Goal: Information Seeking & Learning: Learn about a topic

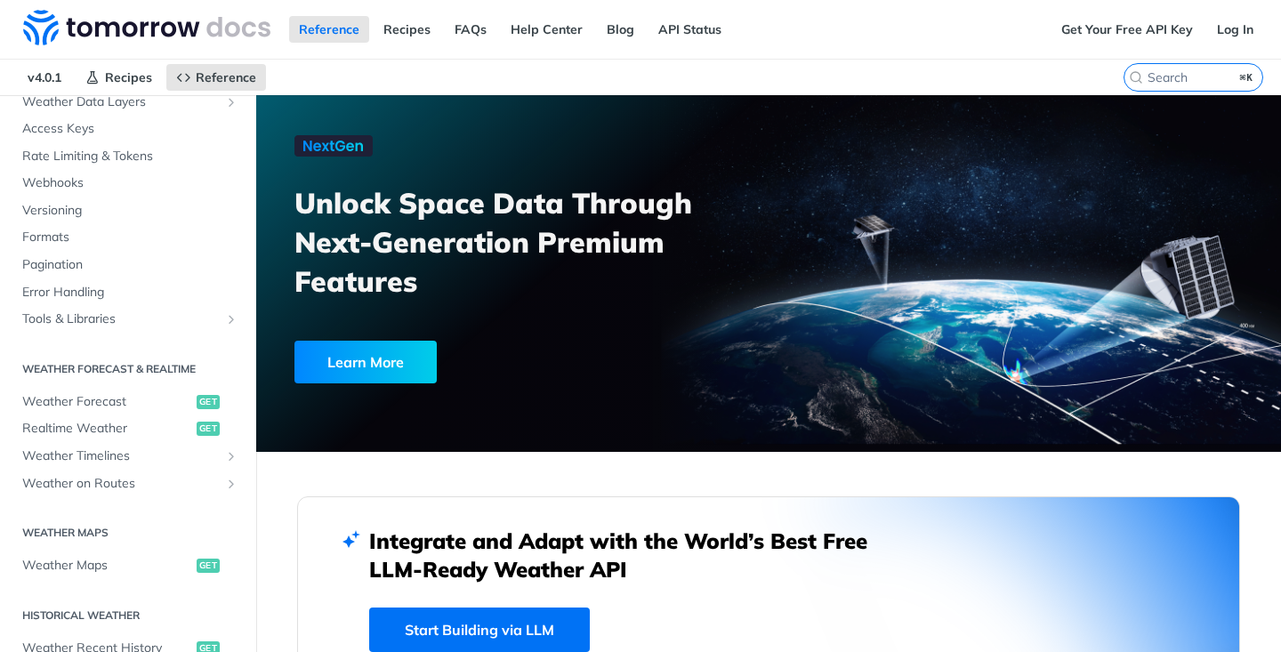
scroll to position [133, 0]
click at [105, 481] on span "Weather on Routes" at bounding box center [120, 483] width 197 height 18
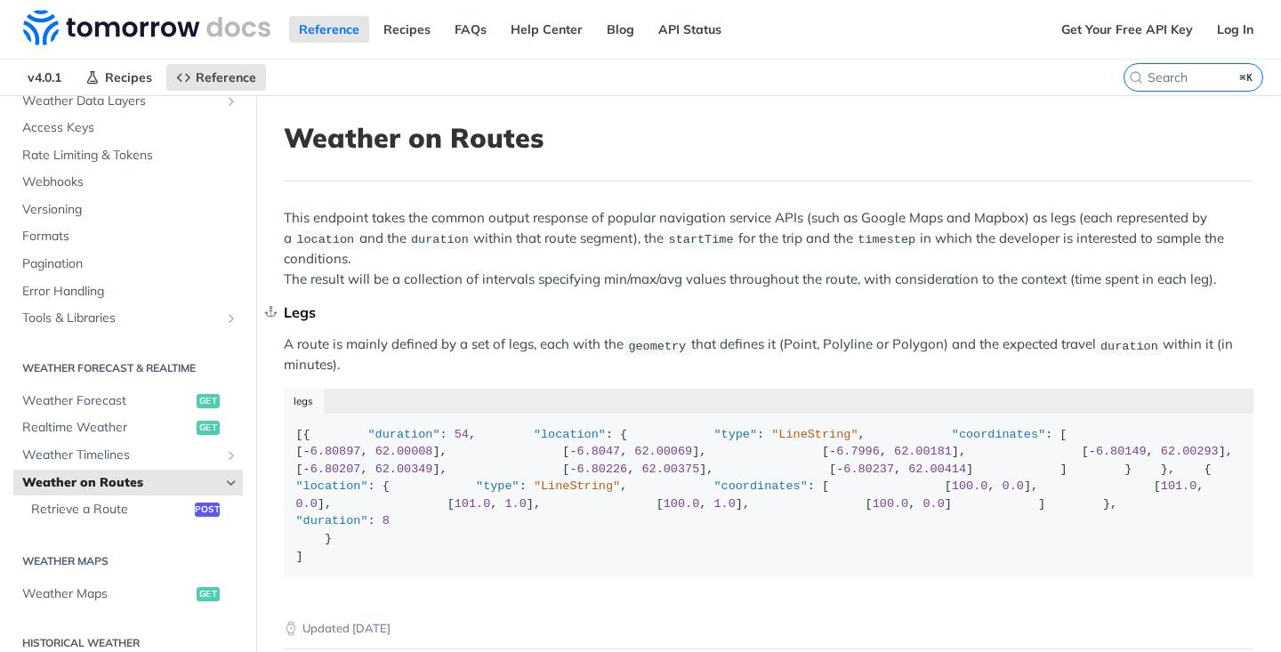
click at [783, 316] on div "Legs" at bounding box center [768, 312] width 969 height 18
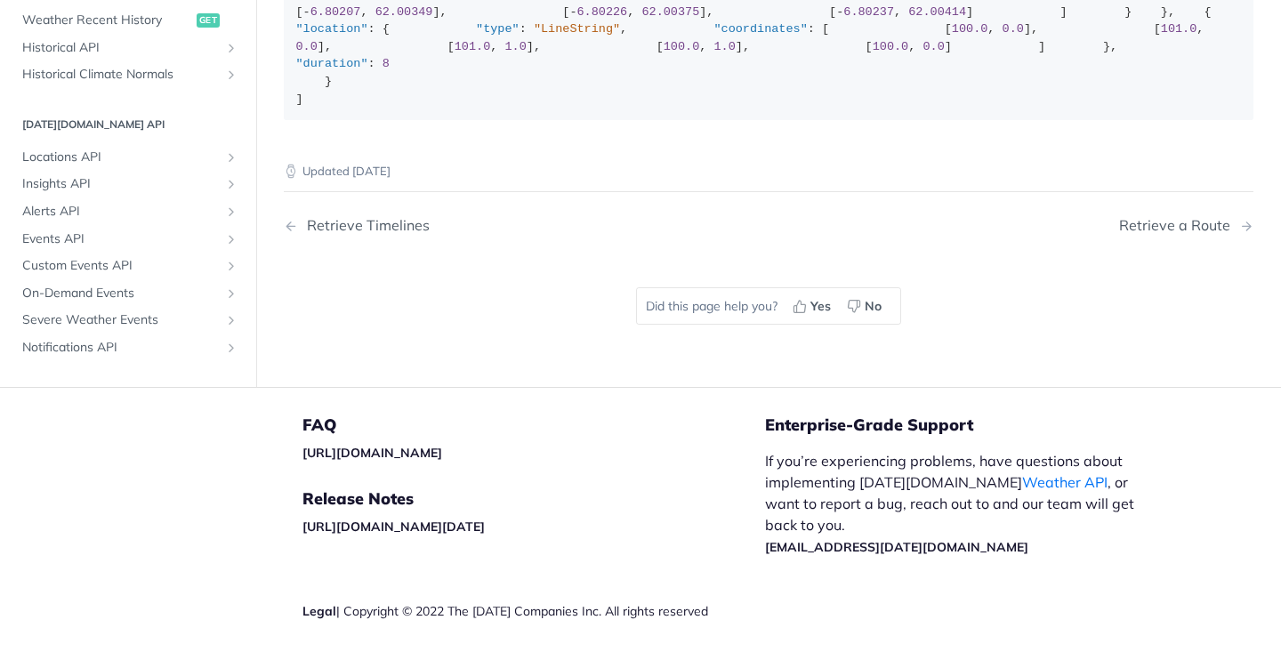
scroll to position [447, 0]
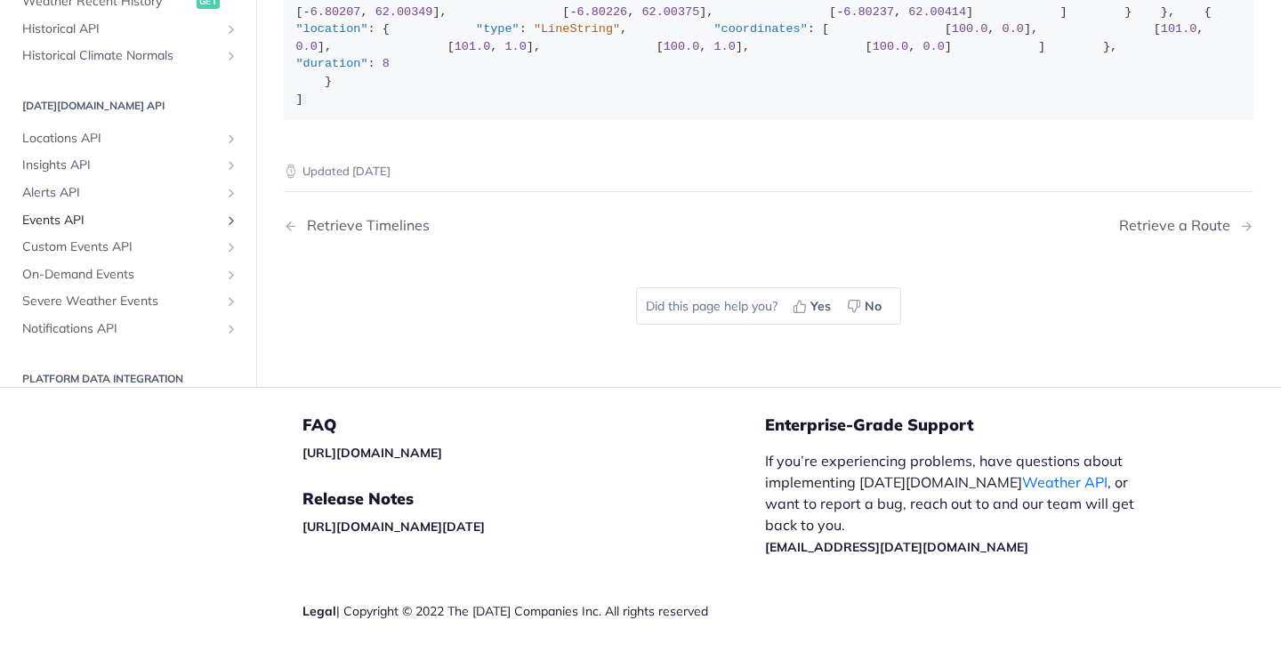
click at [119, 229] on span "Events API" at bounding box center [120, 221] width 197 height 18
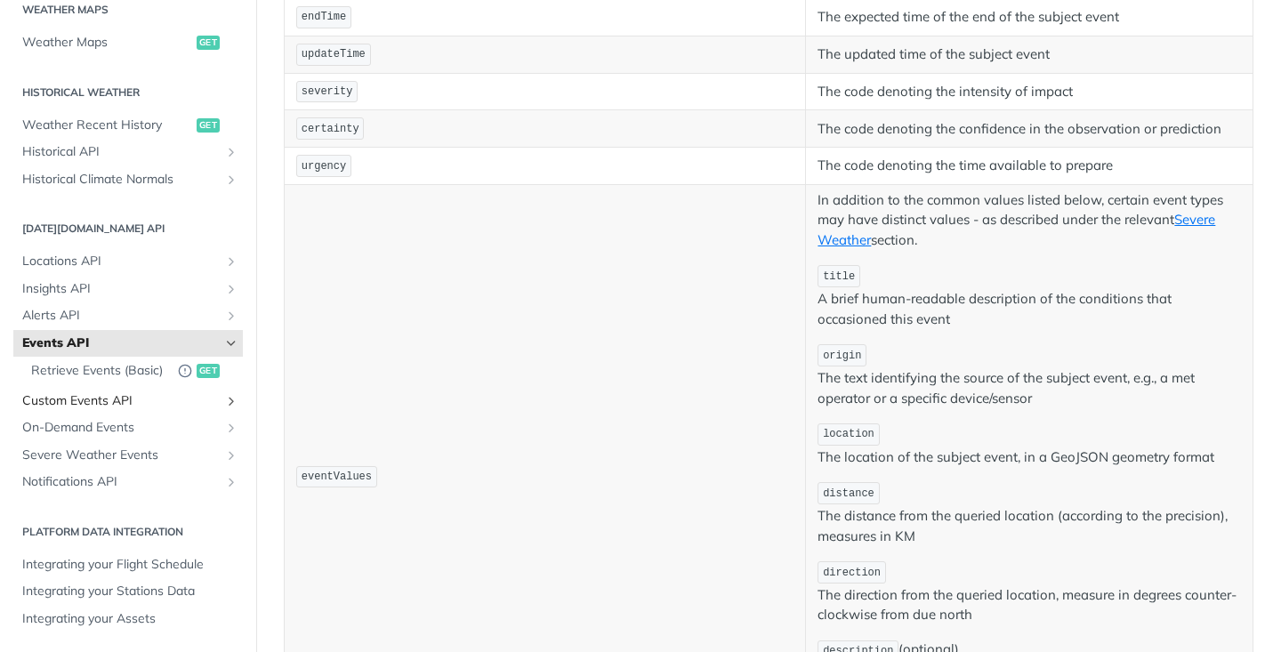
scroll to position [736, 0]
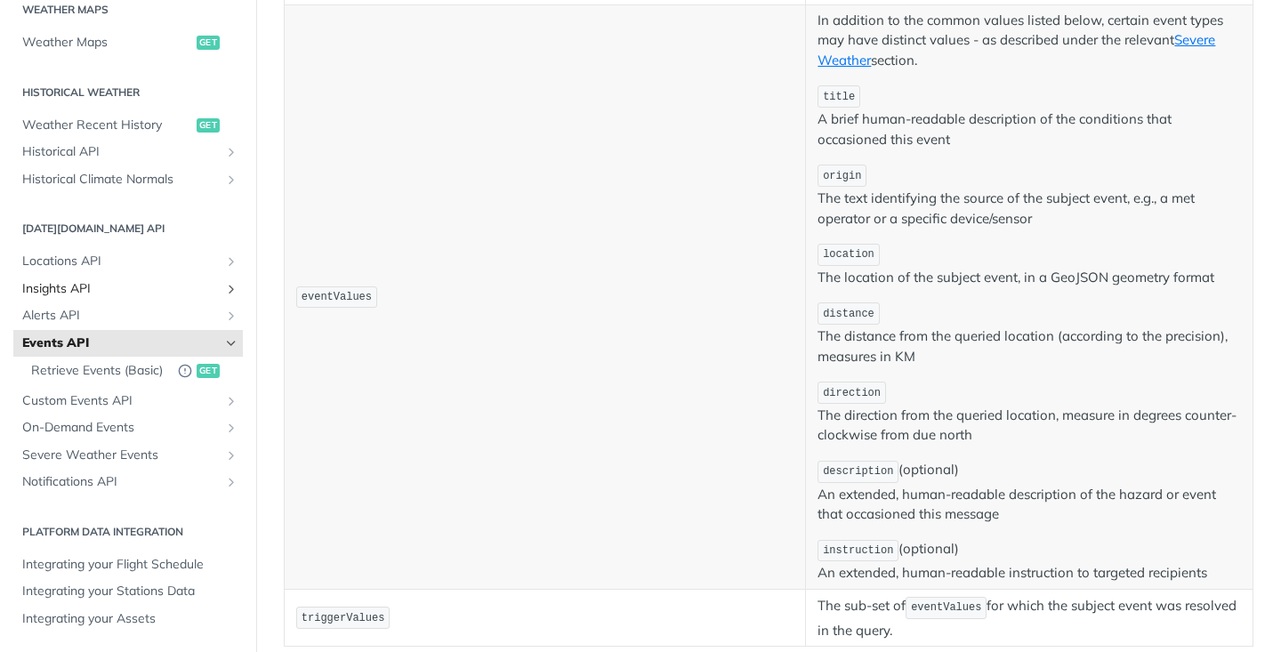
click at [80, 284] on span "Insights API" at bounding box center [120, 289] width 197 height 18
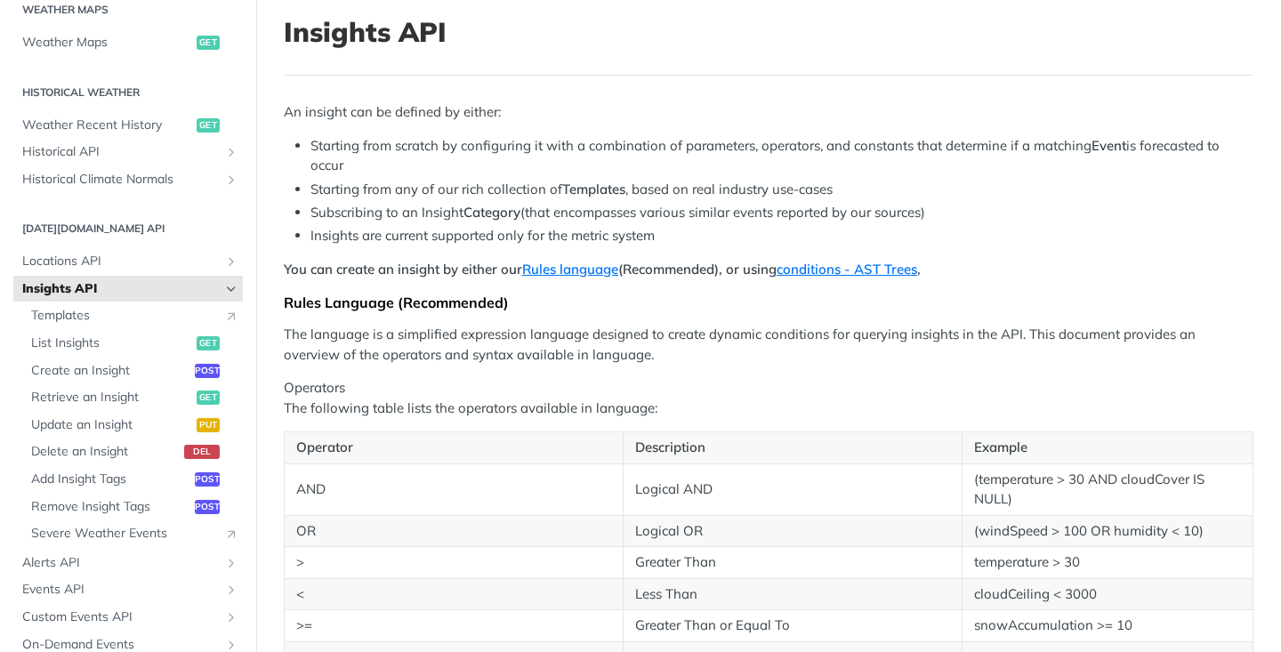
scroll to position [101, 0]
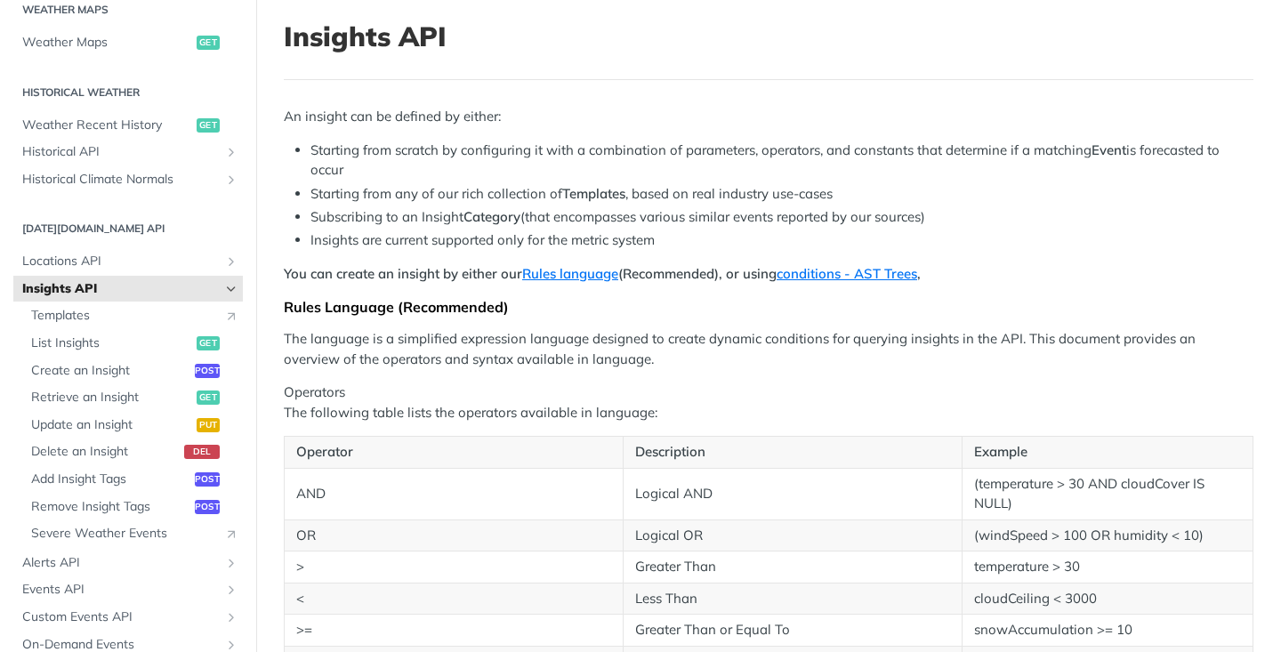
click at [234, 285] on icon "Hide subpages for Insights API" at bounding box center [231, 289] width 14 height 14
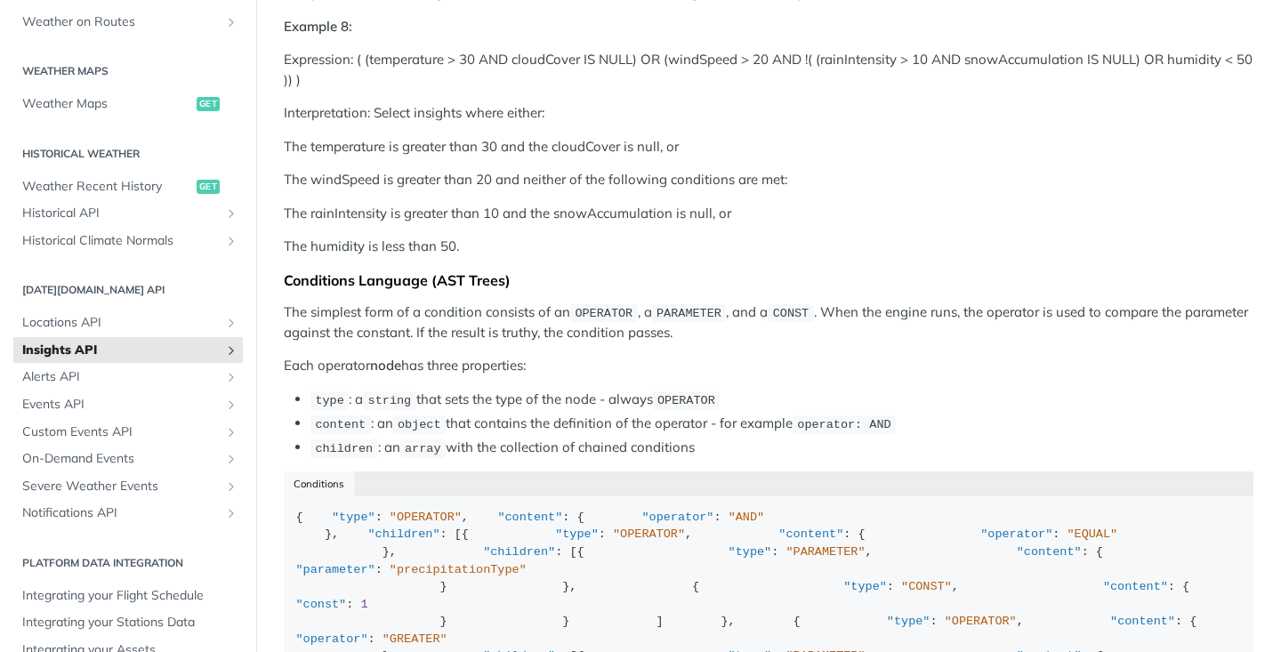
scroll to position [3139, 0]
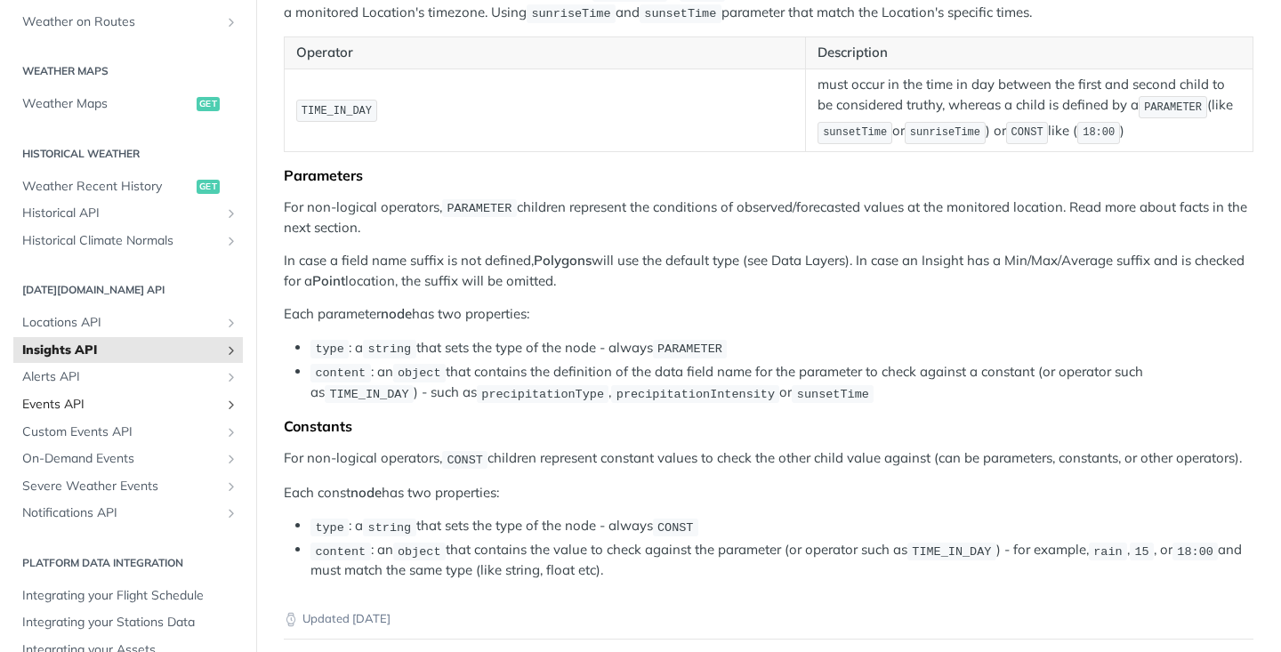
click at [158, 398] on span "Events API" at bounding box center [120, 405] width 197 height 18
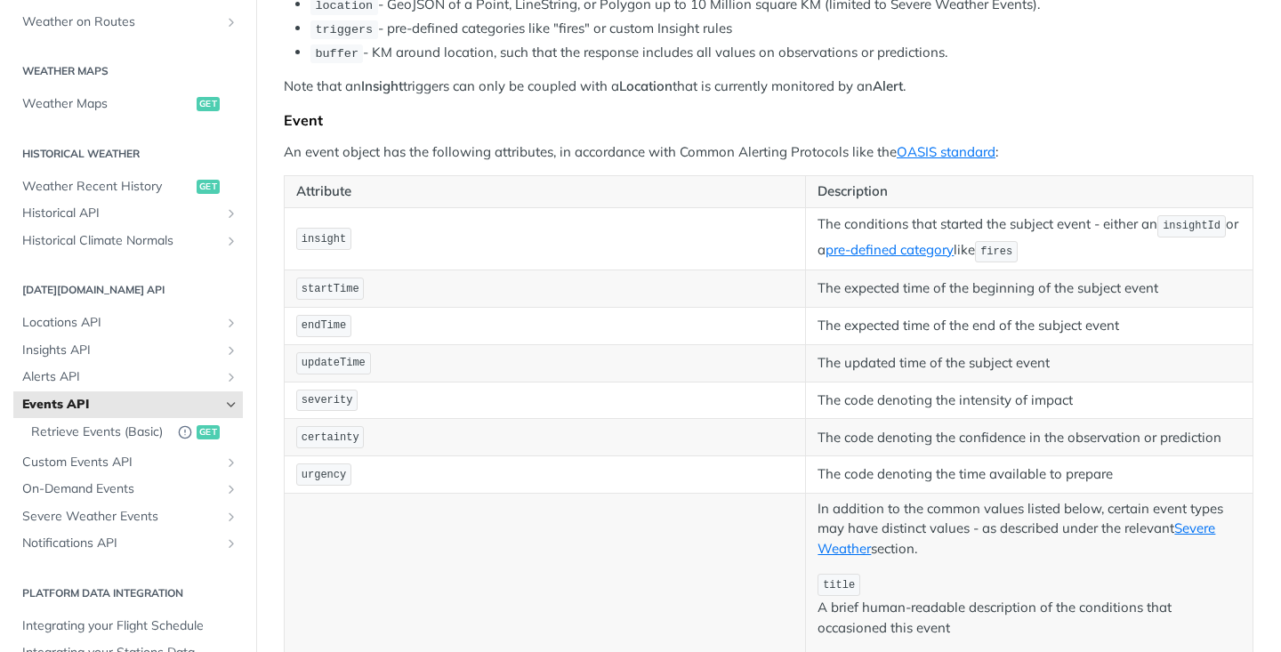
scroll to position [9, 0]
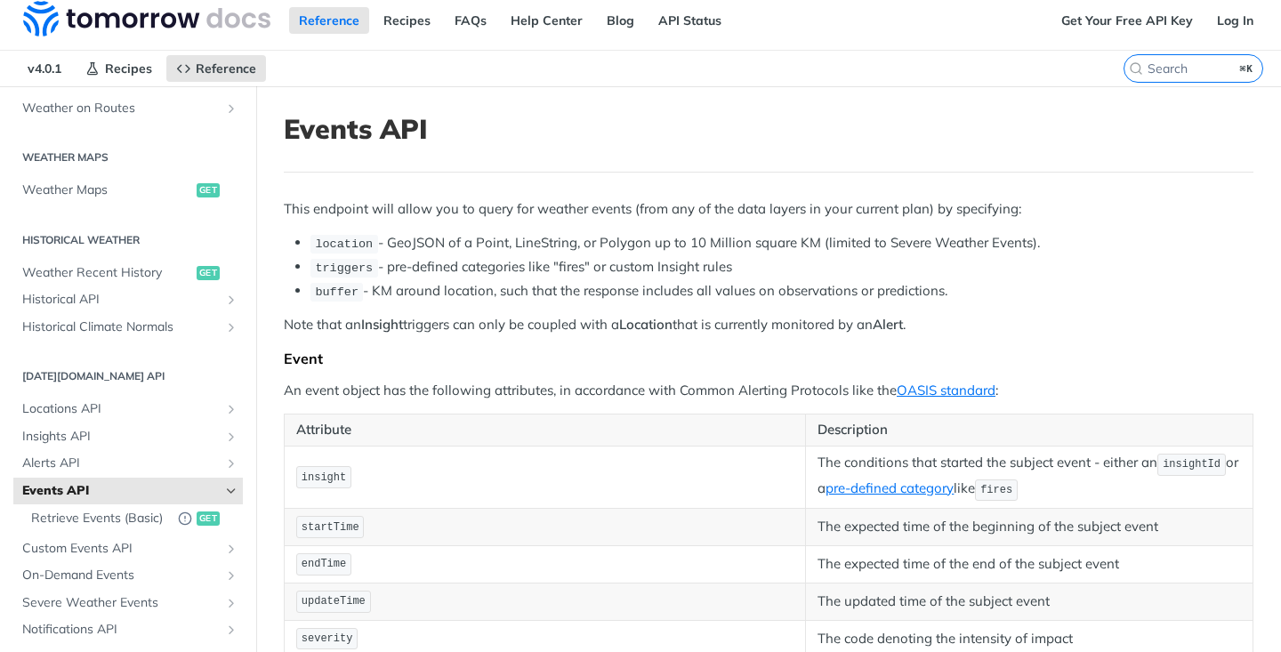
click at [574, 381] on p "An event object has the following attributes, in accordance with Common Alertin…" at bounding box center [768, 391] width 969 height 20
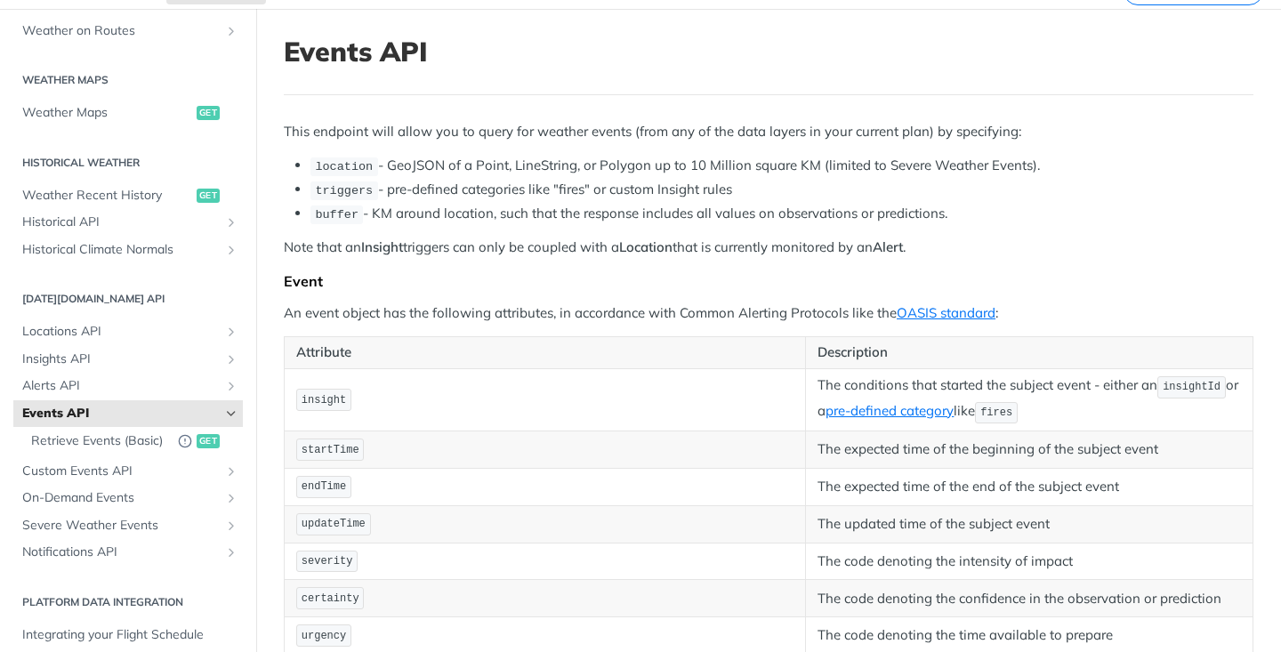
scroll to position [0, 0]
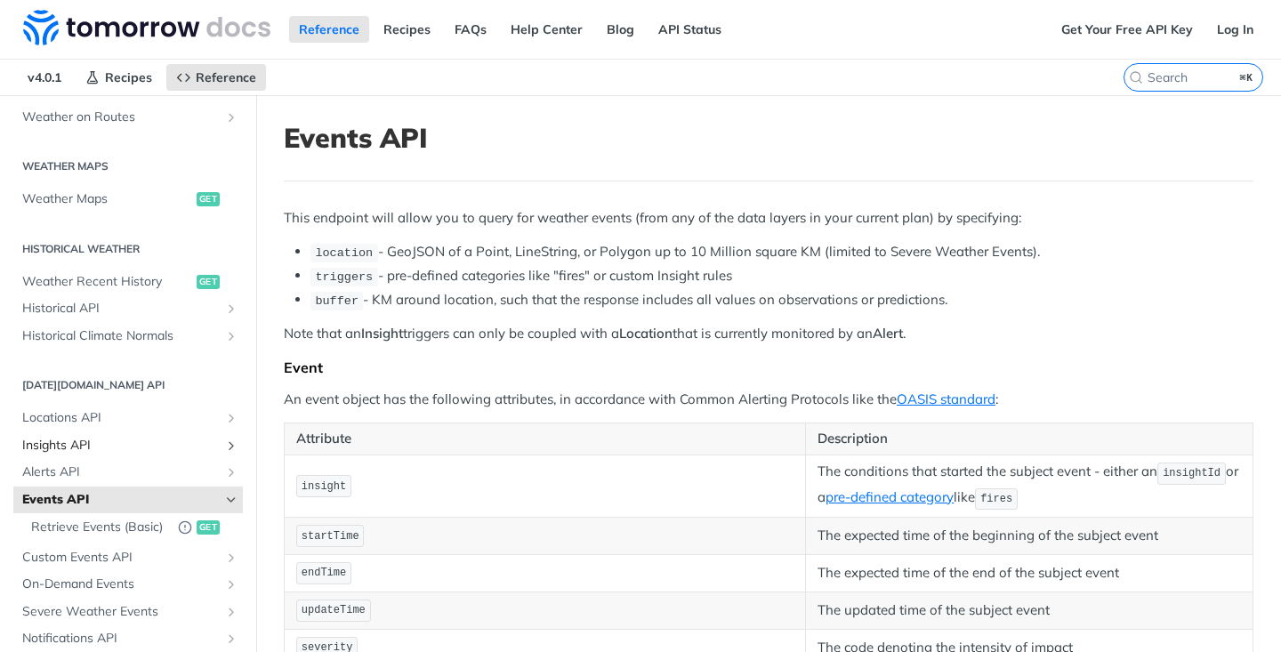
click at [181, 446] on span "Insights API" at bounding box center [120, 446] width 197 height 18
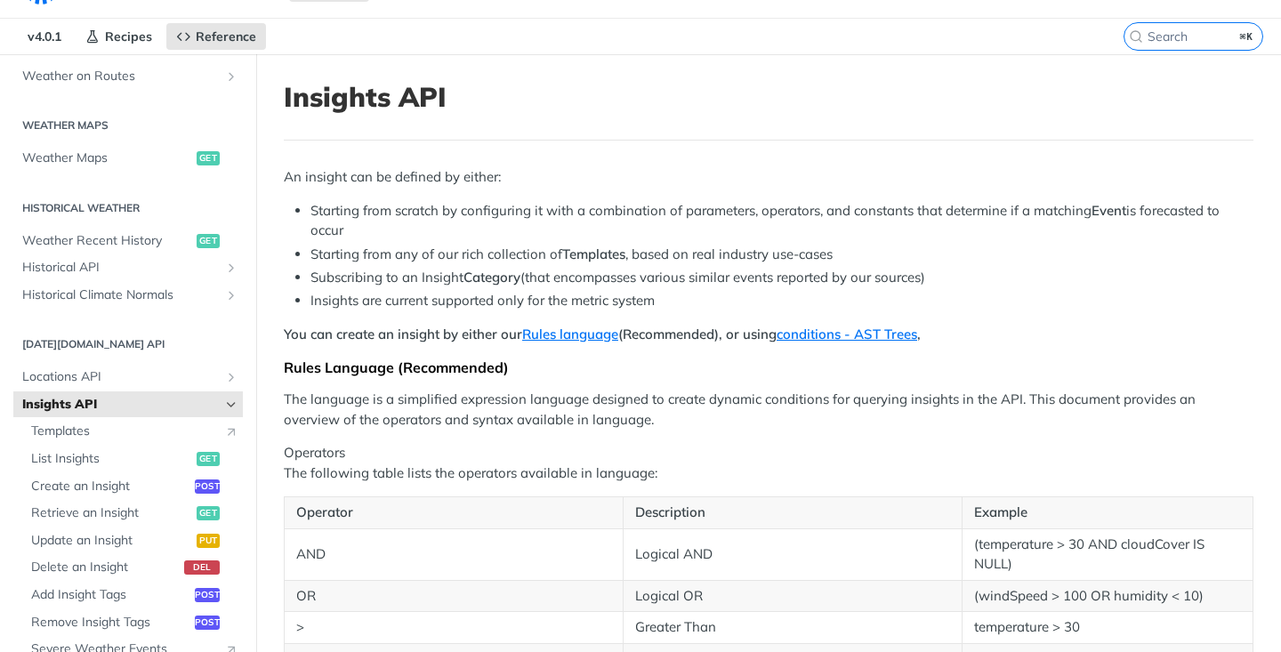
scroll to position [98, 0]
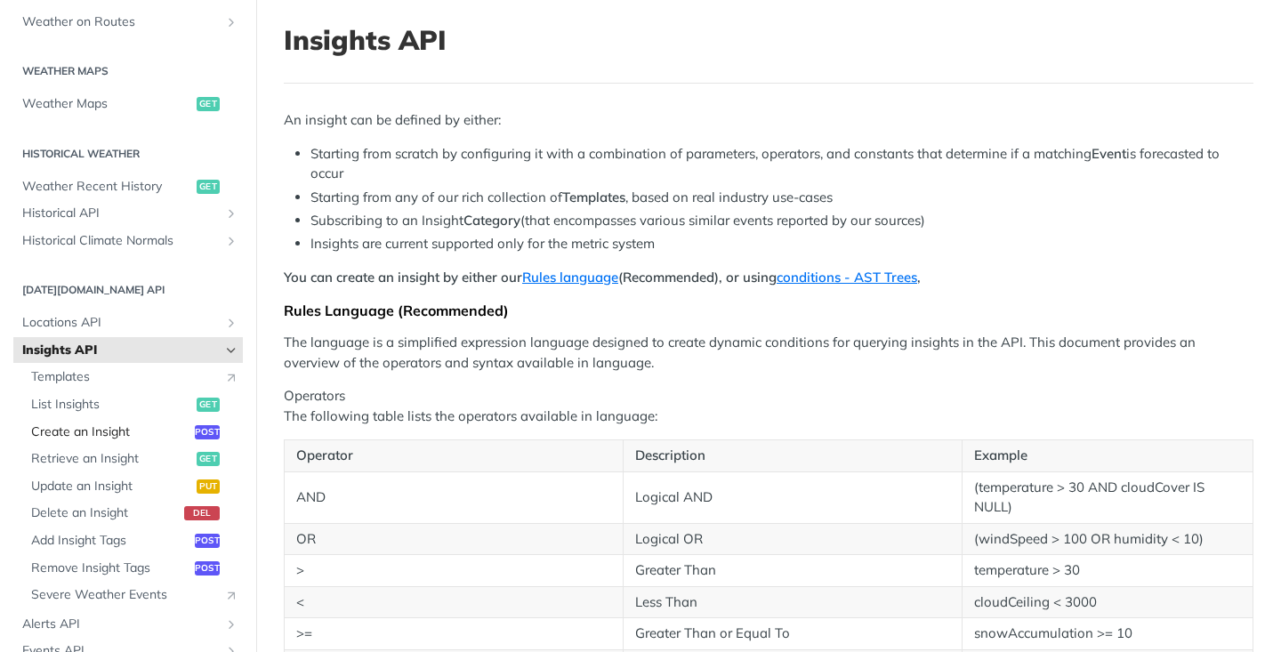
click at [111, 430] on span "Create an Insight" at bounding box center [110, 432] width 159 height 18
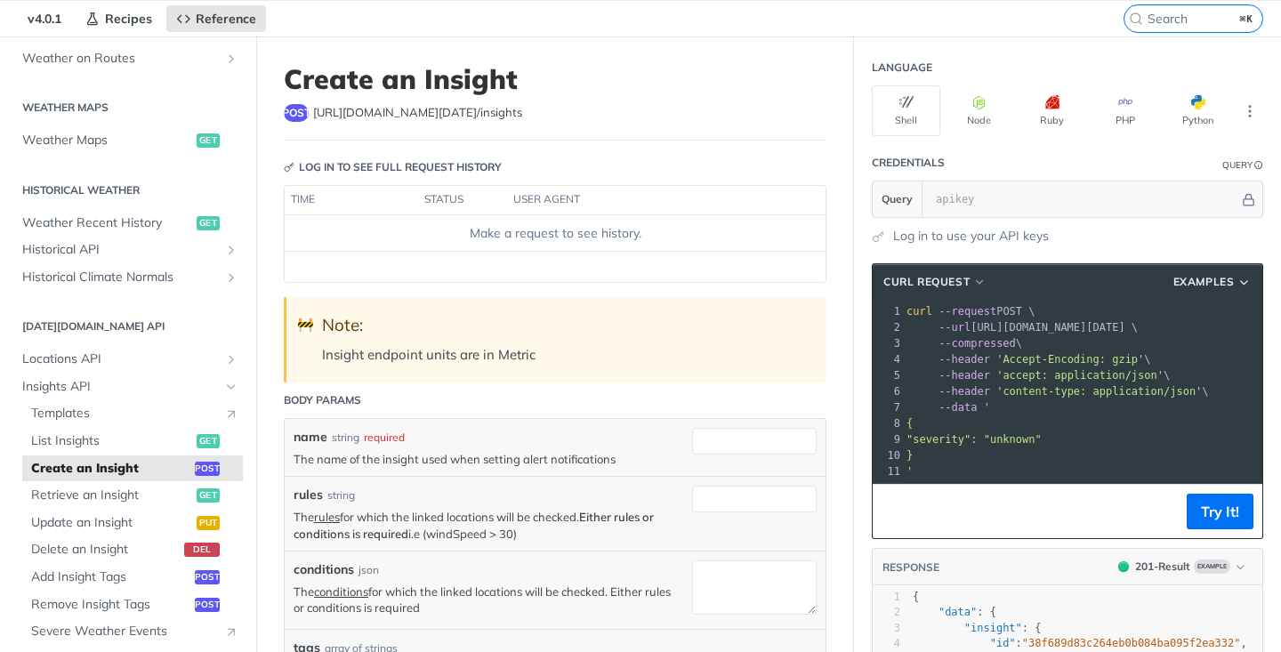
scroll to position [71, 0]
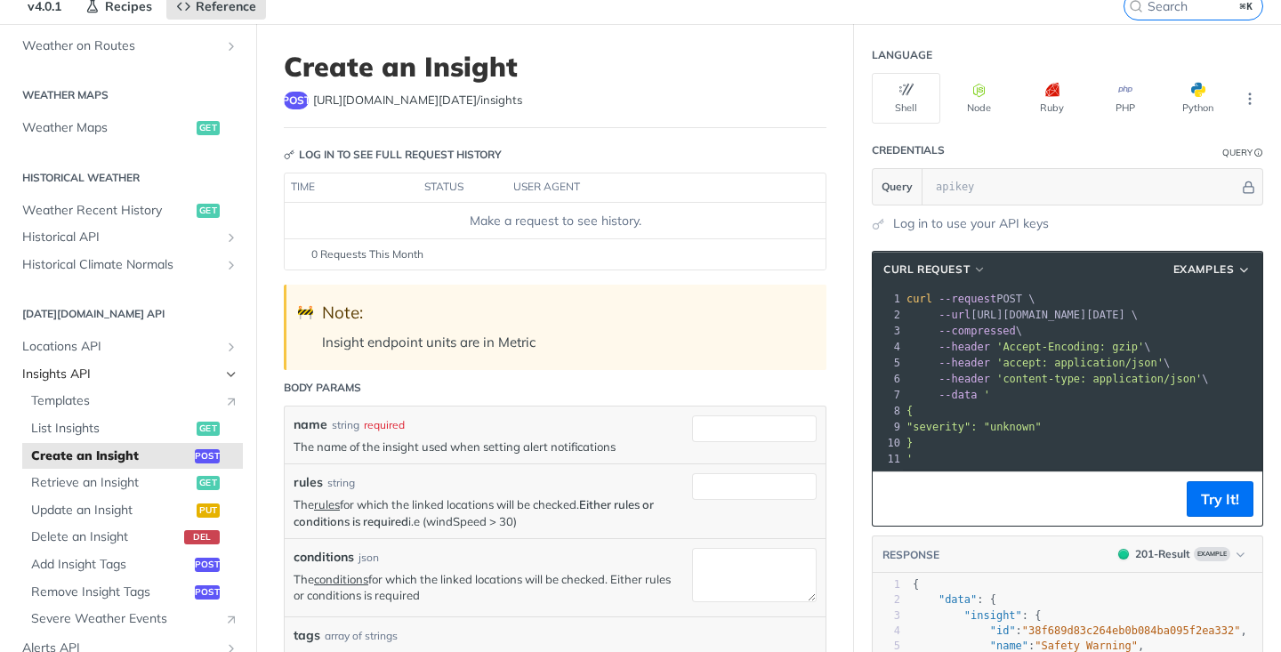
click at [232, 372] on icon "Hide subpages for Insights API" at bounding box center [231, 374] width 14 height 14
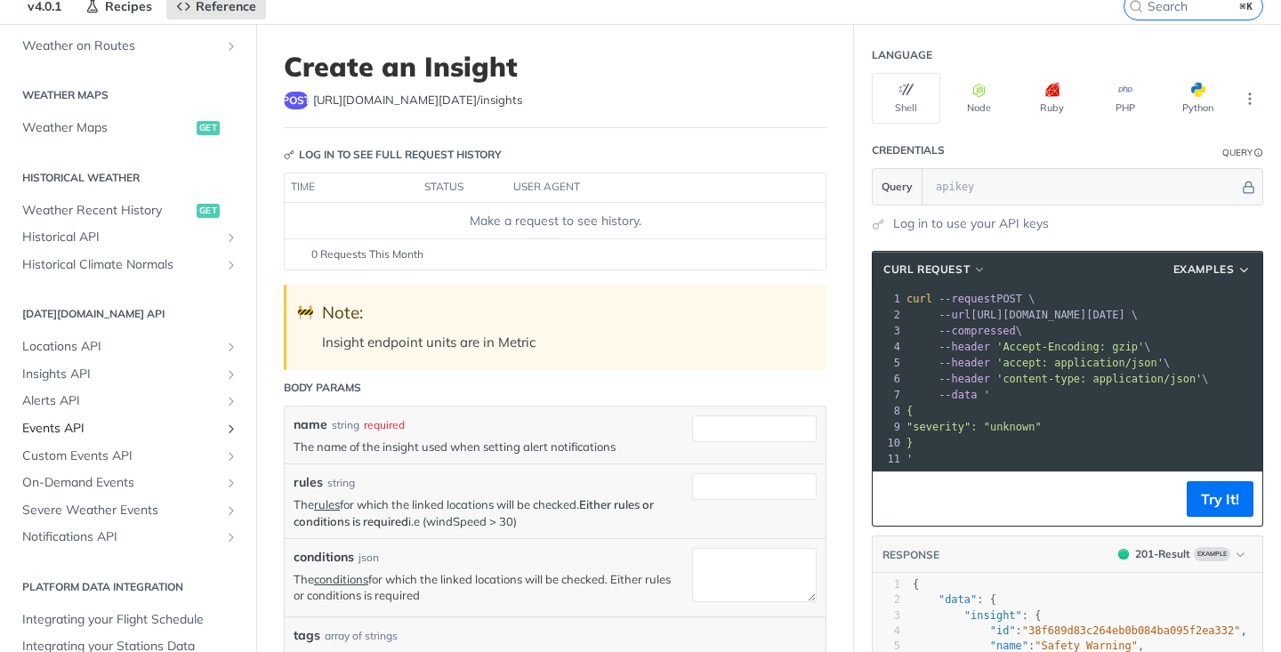
click at [224, 429] on icon "Show subpages for Events API" at bounding box center [231, 429] width 14 height 14
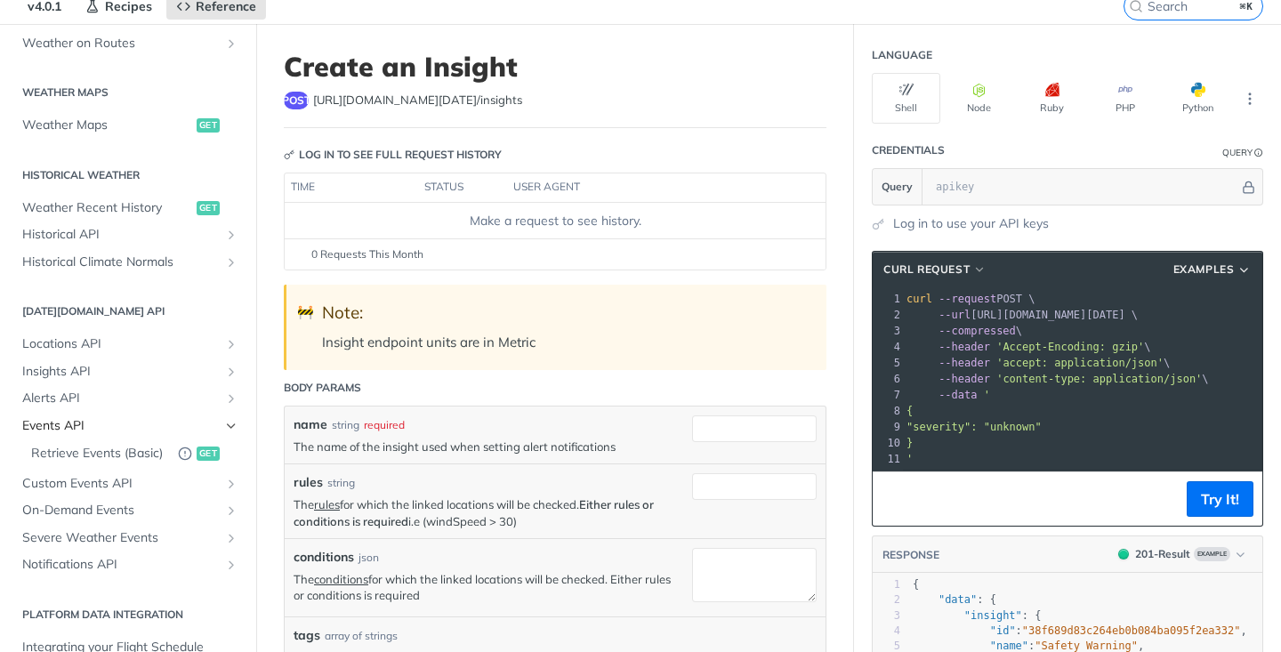
click at [68, 430] on span "Events API" at bounding box center [120, 426] width 197 height 18
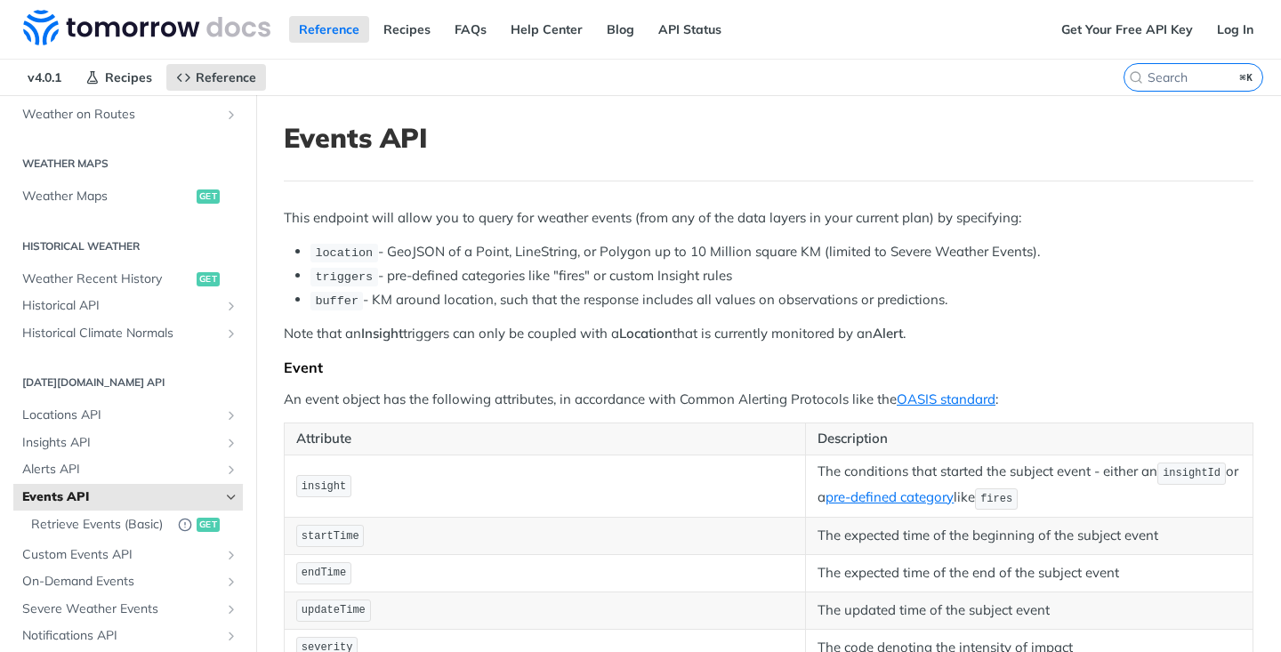
click at [95, 580] on span "On-Demand Events" at bounding box center [120, 582] width 197 height 18
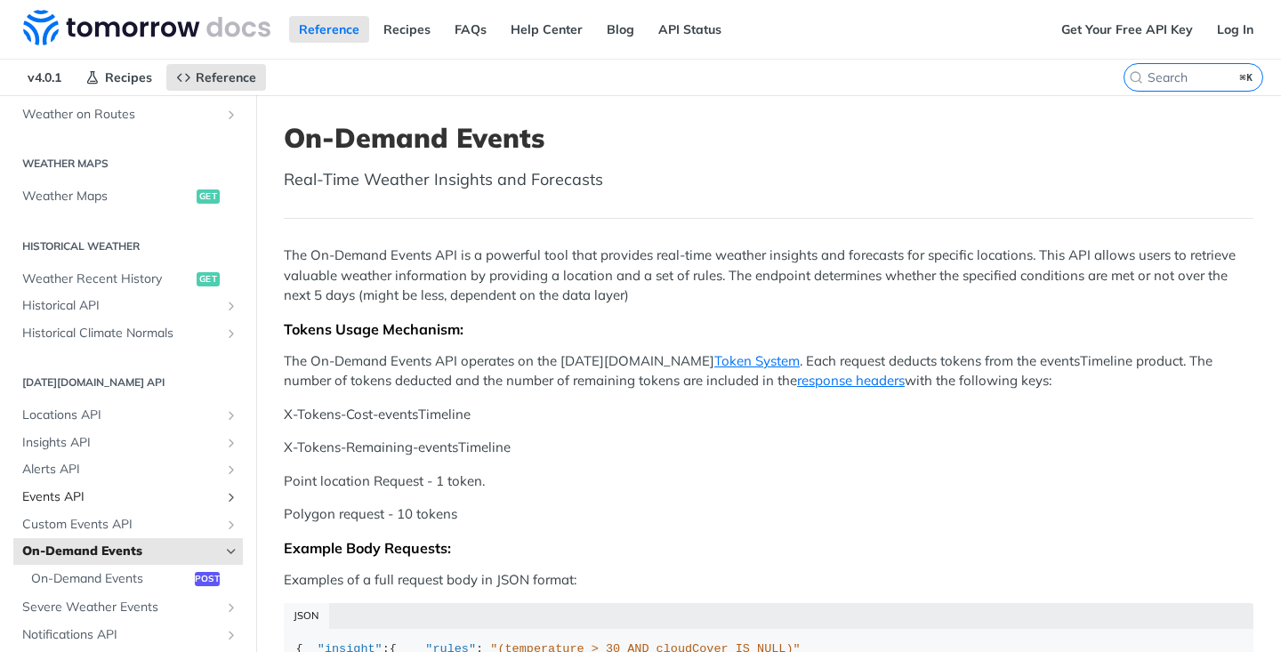
click at [110, 496] on span "Events API" at bounding box center [120, 497] width 197 height 18
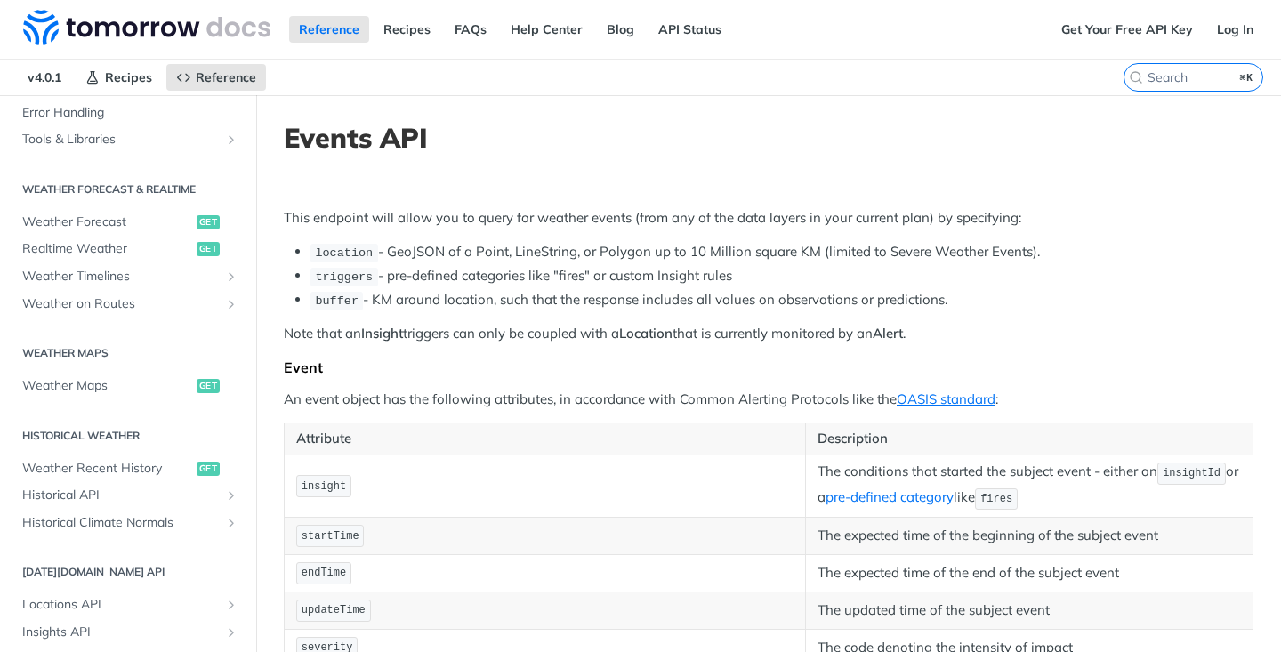
scroll to position [451, 0]
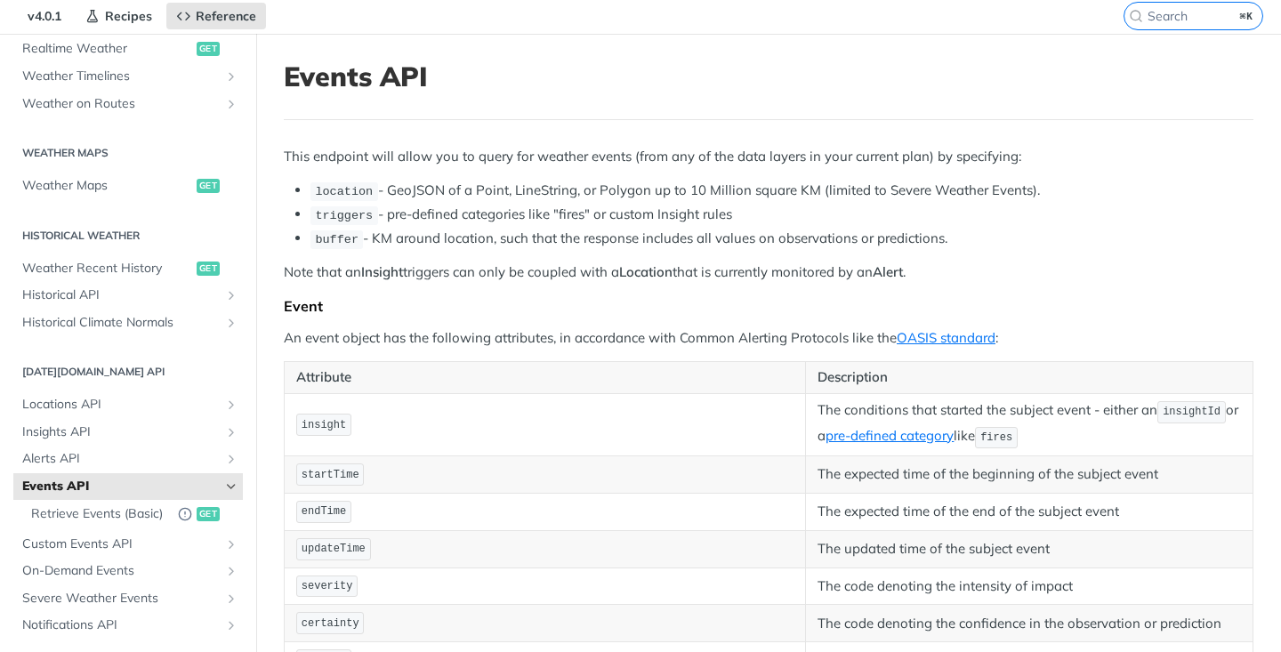
scroll to position [0, 0]
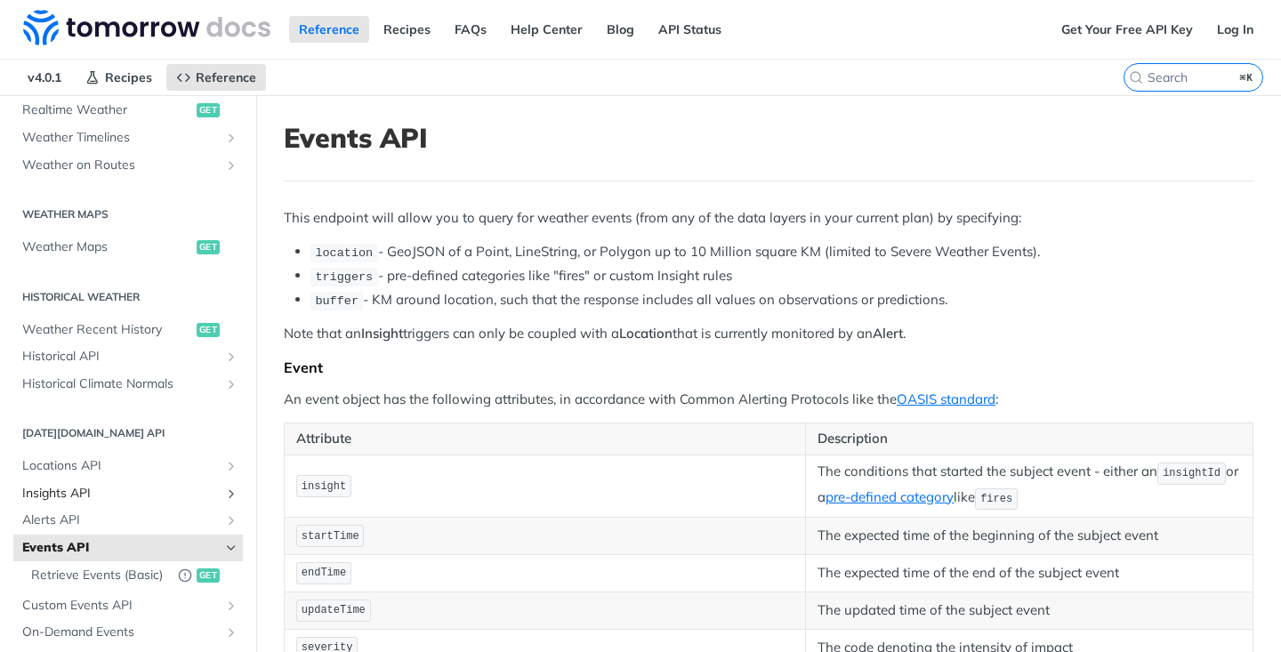
click at [85, 497] on span "Insights API" at bounding box center [120, 494] width 197 height 18
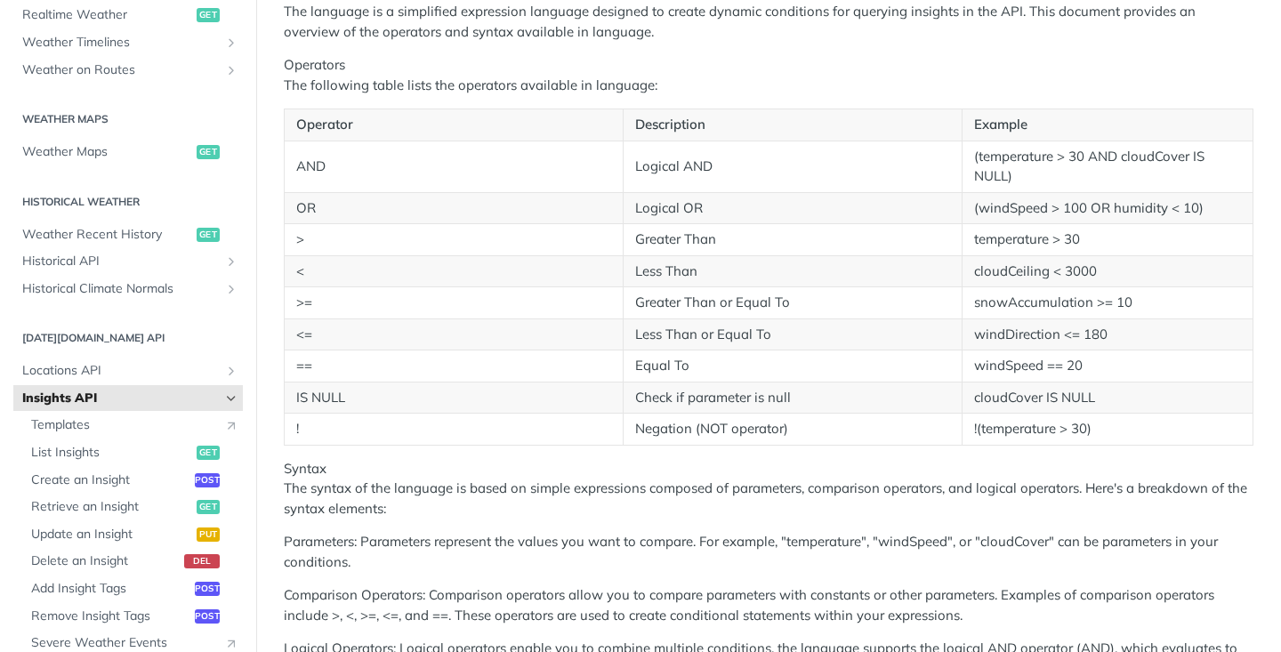
scroll to position [461, 0]
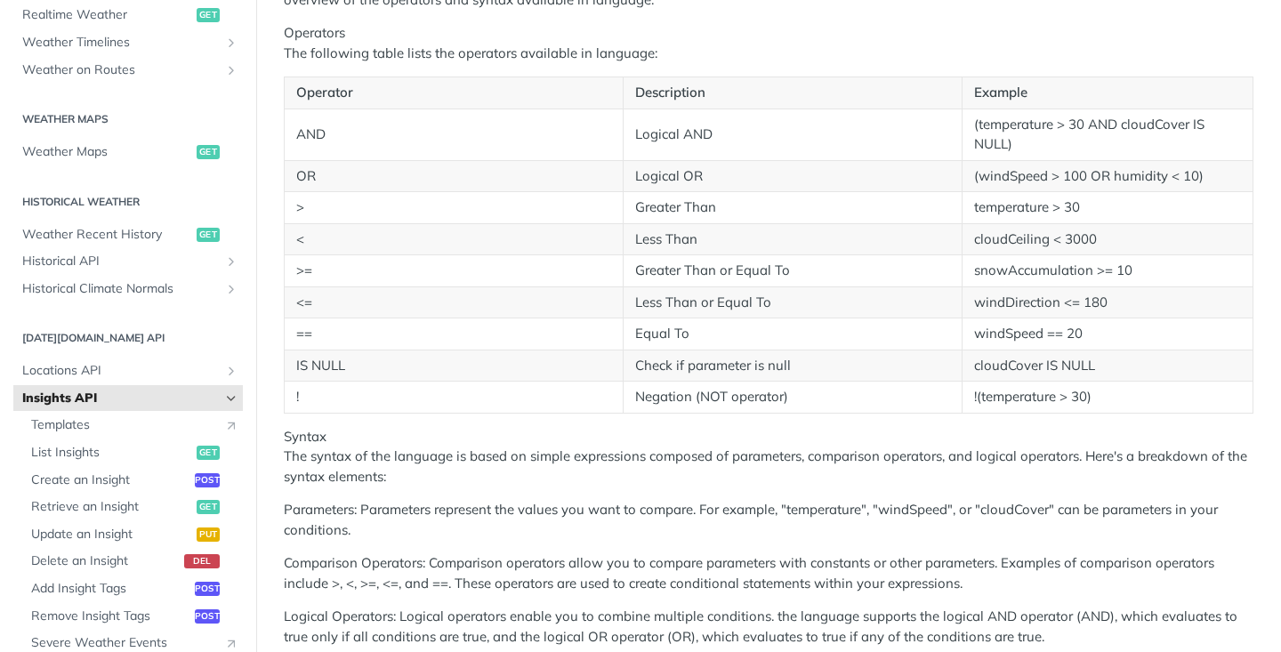
click at [794, 257] on td "Greater Than or Equal To" at bounding box center [792, 271] width 339 height 32
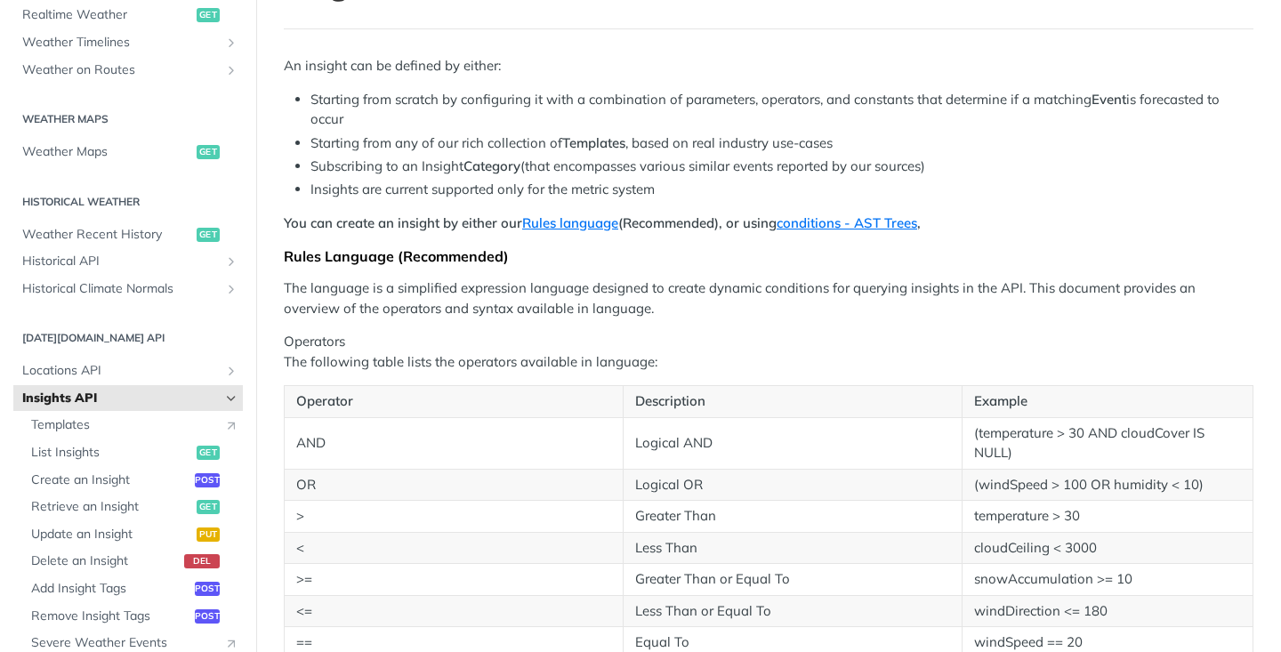
scroll to position [60, 0]
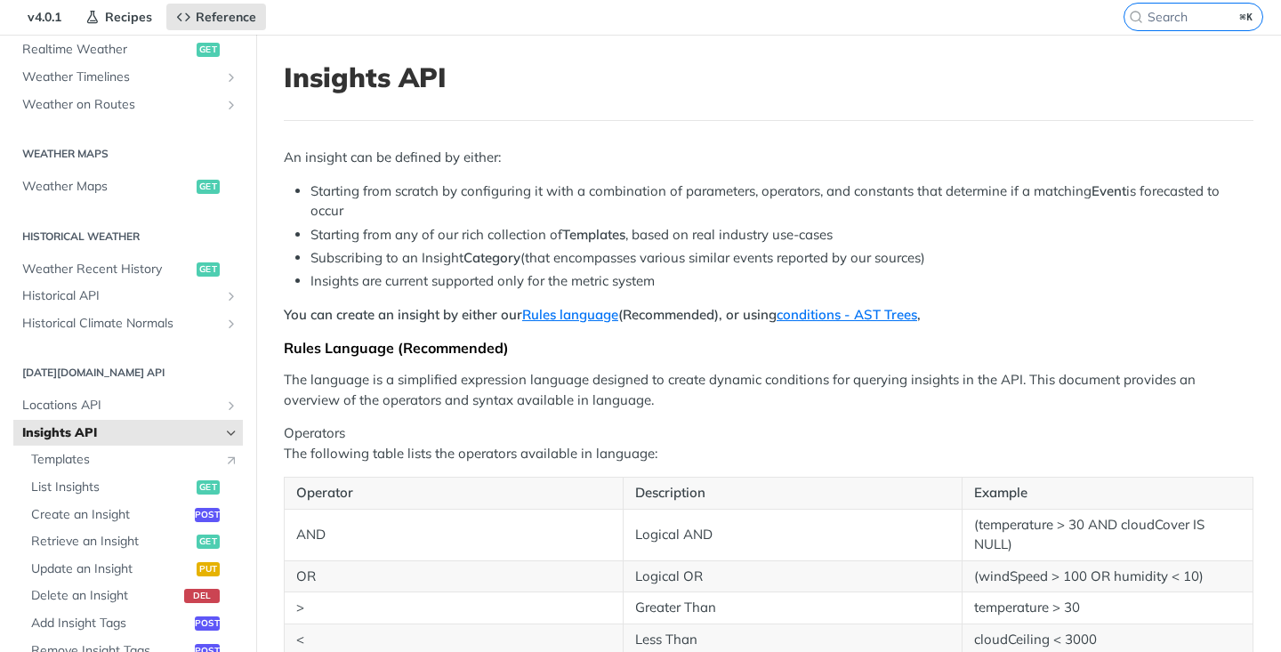
click at [231, 437] on icon "Hide subpages for Insights API" at bounding box center [231, 433] width 14 height 14
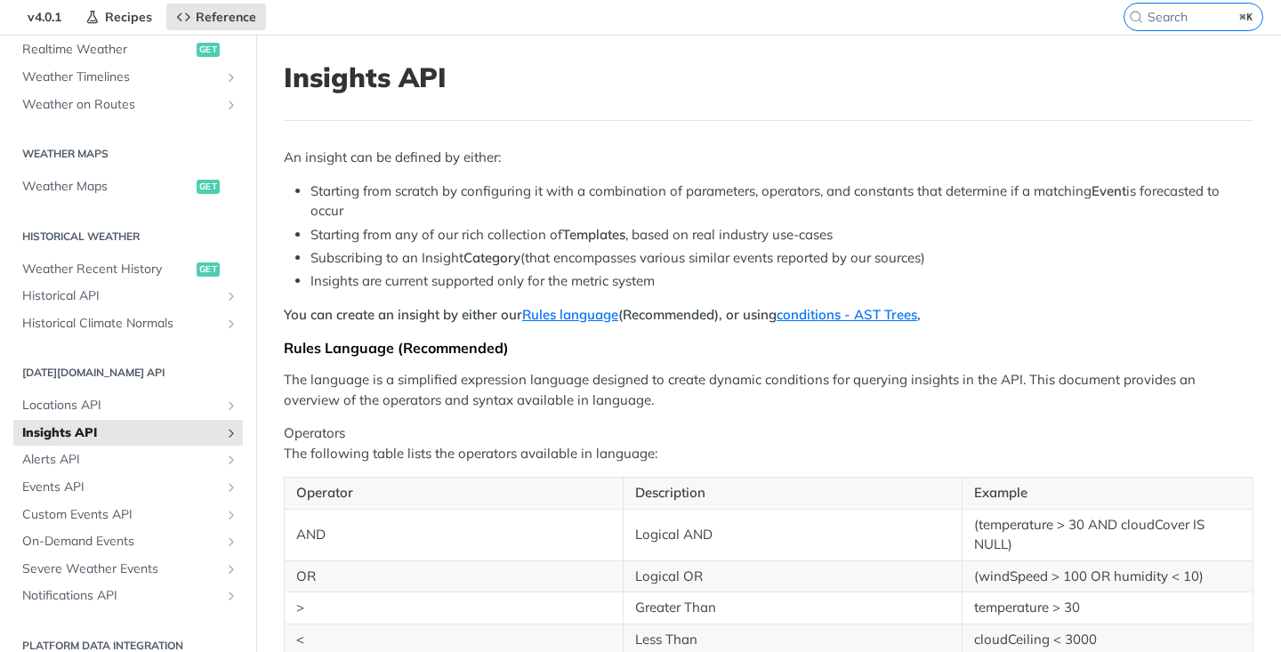
click at [469, 429] on p "Operators The following table lists the operators available in language:" at bounding box center [768, 443] width 969 height 40
click at [128, 483] on span "Events API" at bounding box center [120, 487] width 197 height 18
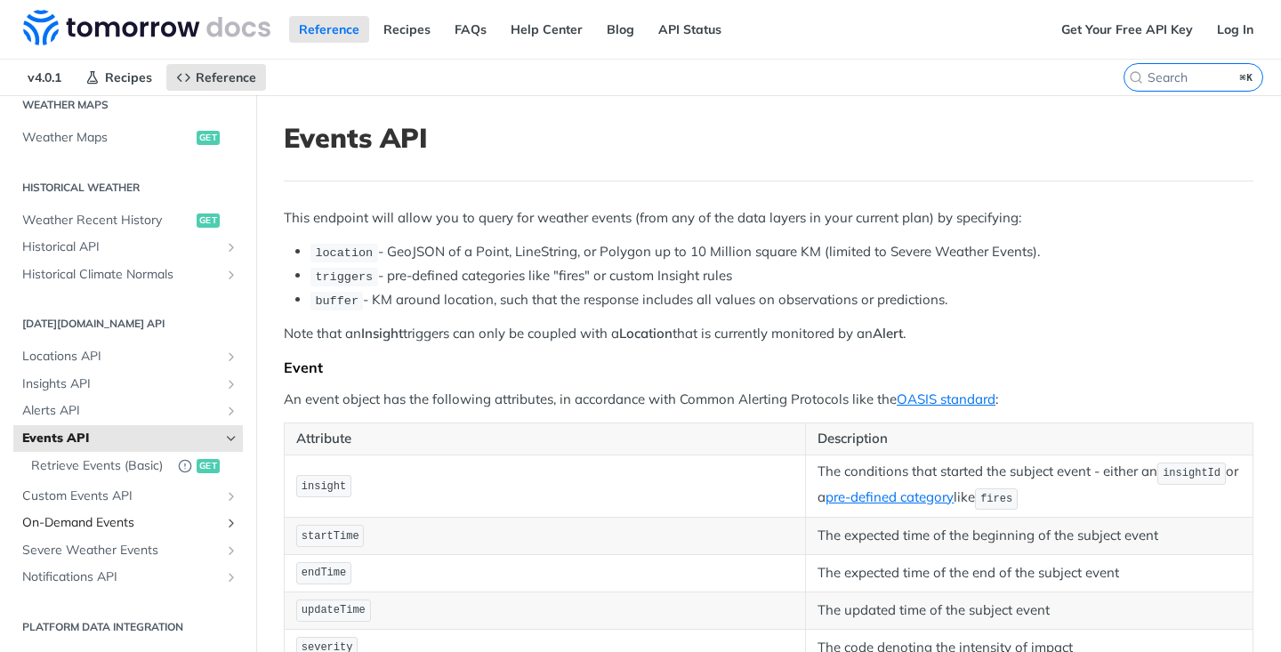
click at [173, 516] on span "On-Demand Events" at bounding box center [120, 523] width 197 height 18
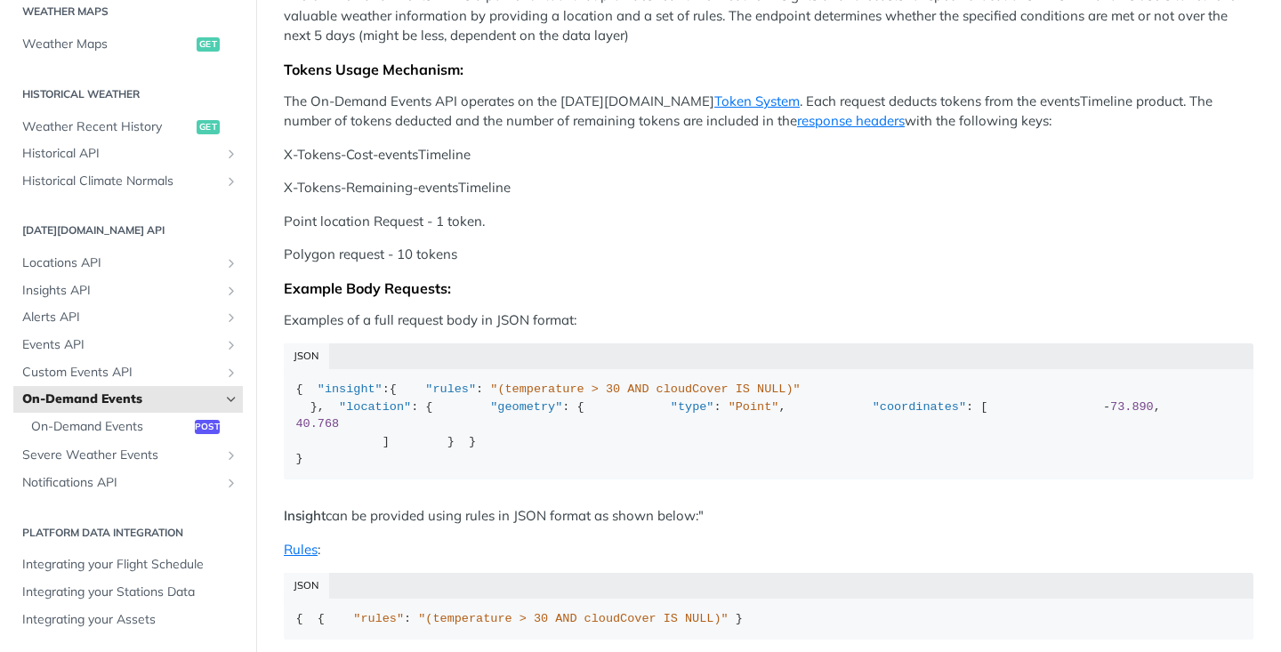
scroll to position [277, 0]
